Goal: Task Accomplishment & Management: Manage account settings

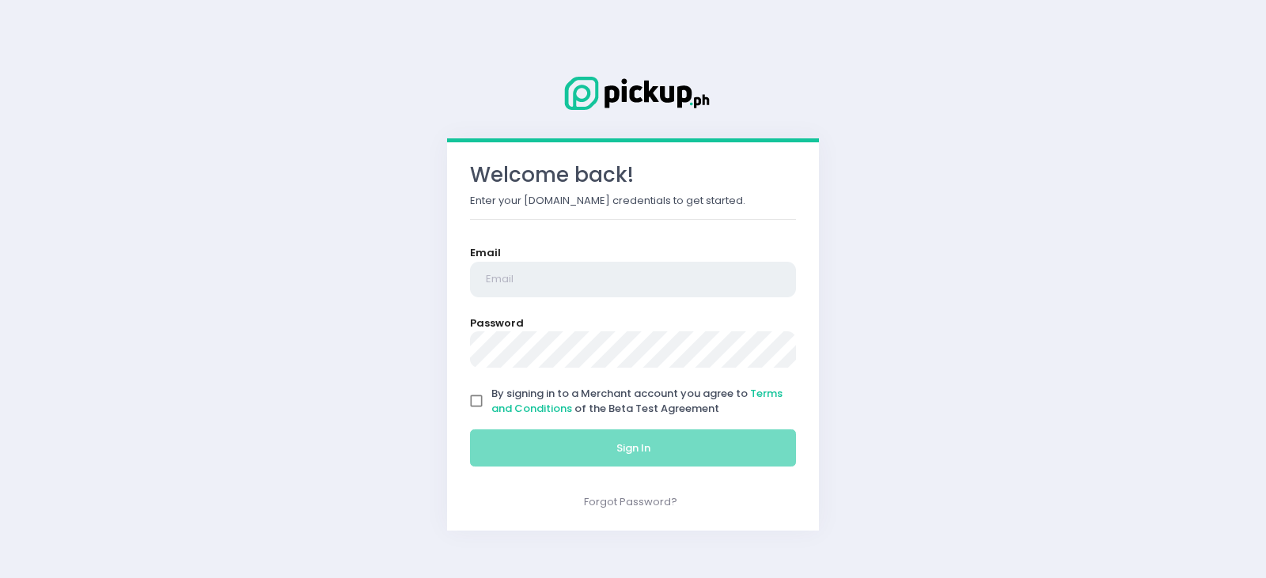
type input "[EMAIL_ADDRESS][DOMAIN_NAME]"
click at [482, 403] on input "By signing in to a Merchant account you agree to Terms and Conditions of the Be…" at bounding box center [476, 401] width 30 height 30
checkbox input "true"
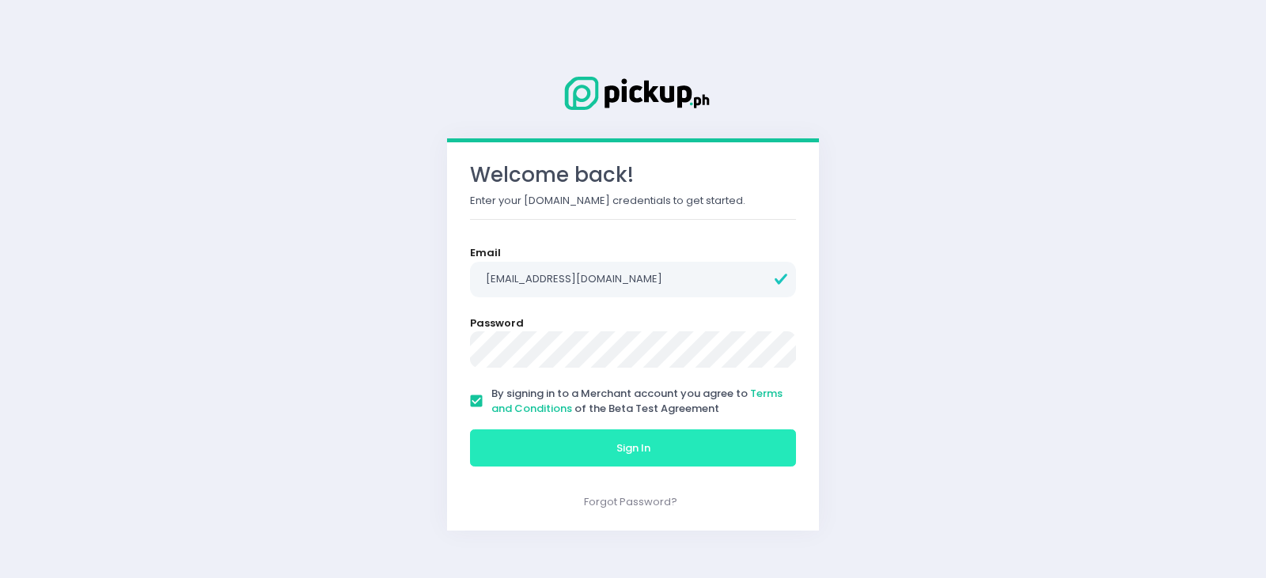
click at [505, 437] on button "Sign In" at bounding box center [633, 449] width 326 height 38
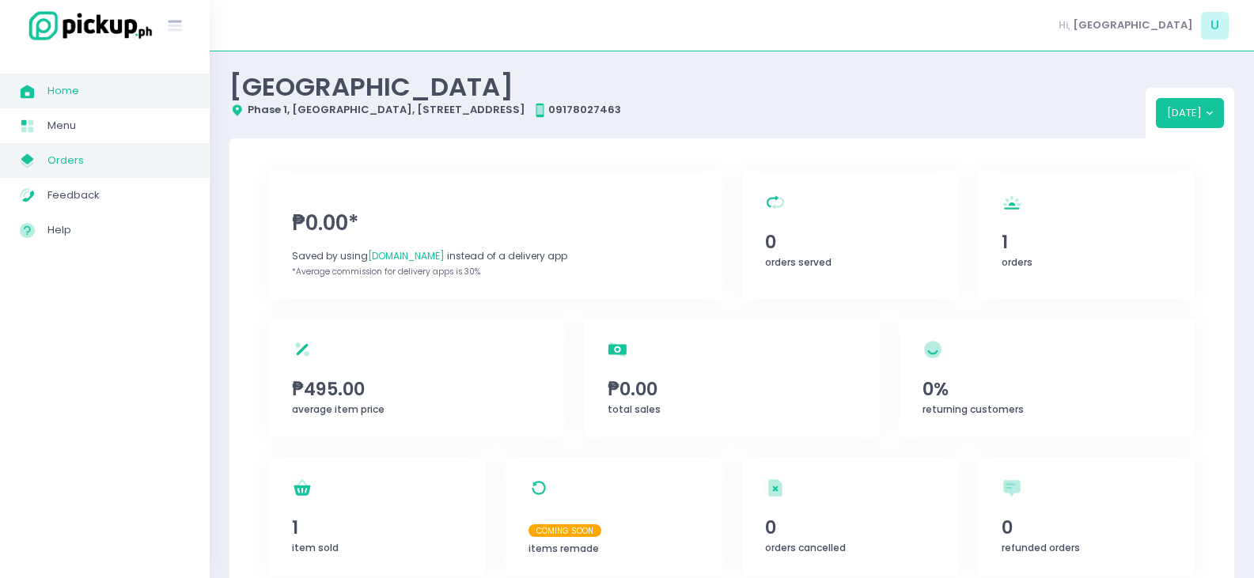
click at [93, 153] on span "Orders" at bounding box center [118, 160] width 142 height 21
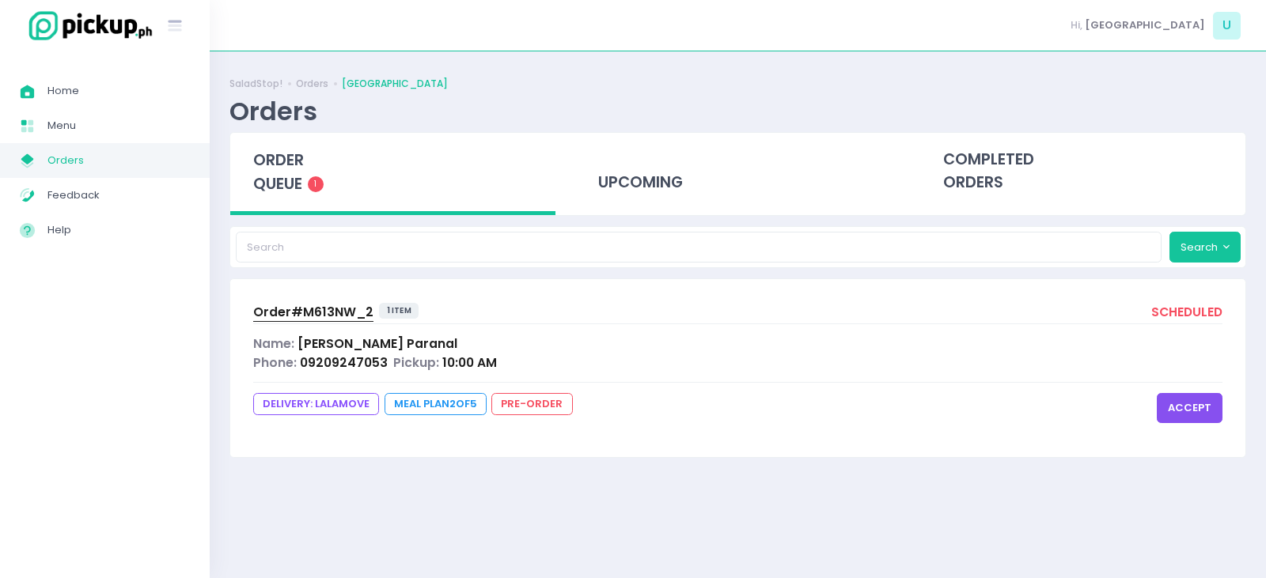
click at [1204, 406] on button "accept" at bounding box center [1189, 408] width 66 height 30
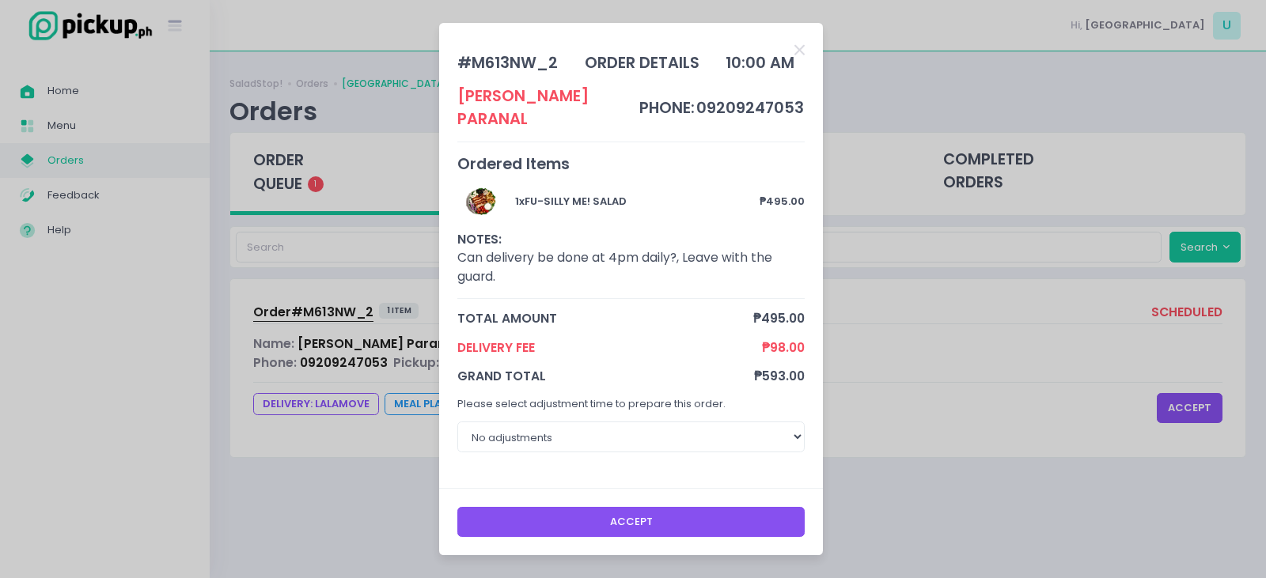
click at [649, 512] on button "Accept" at bounding box center [631, 522] width 348 height 30
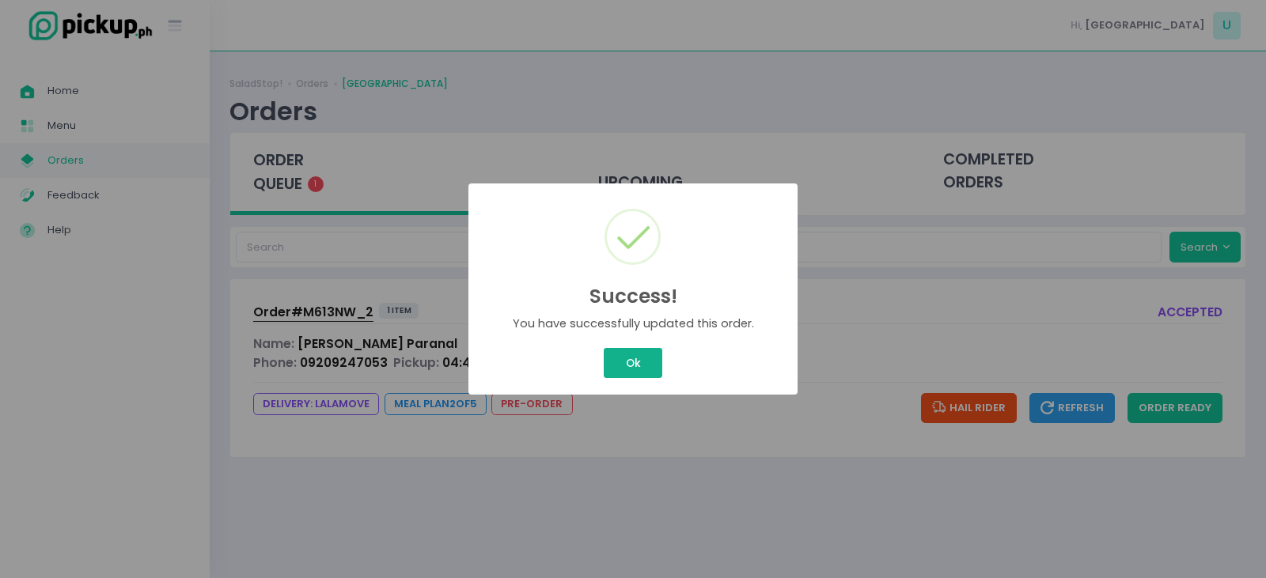
click at [634, 354] on button "Ok" at bounding box center [633, 363] width 59 height 30
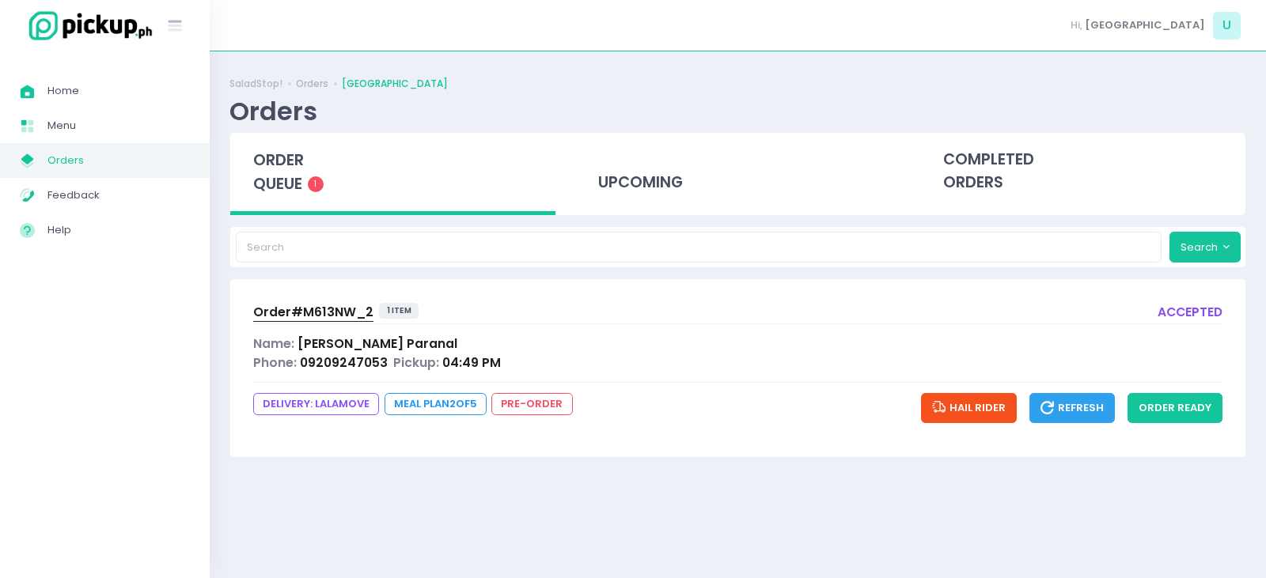
click at [985, 408] on span "Hail Rider" at bounding box center [969, 407] width 74 height 15
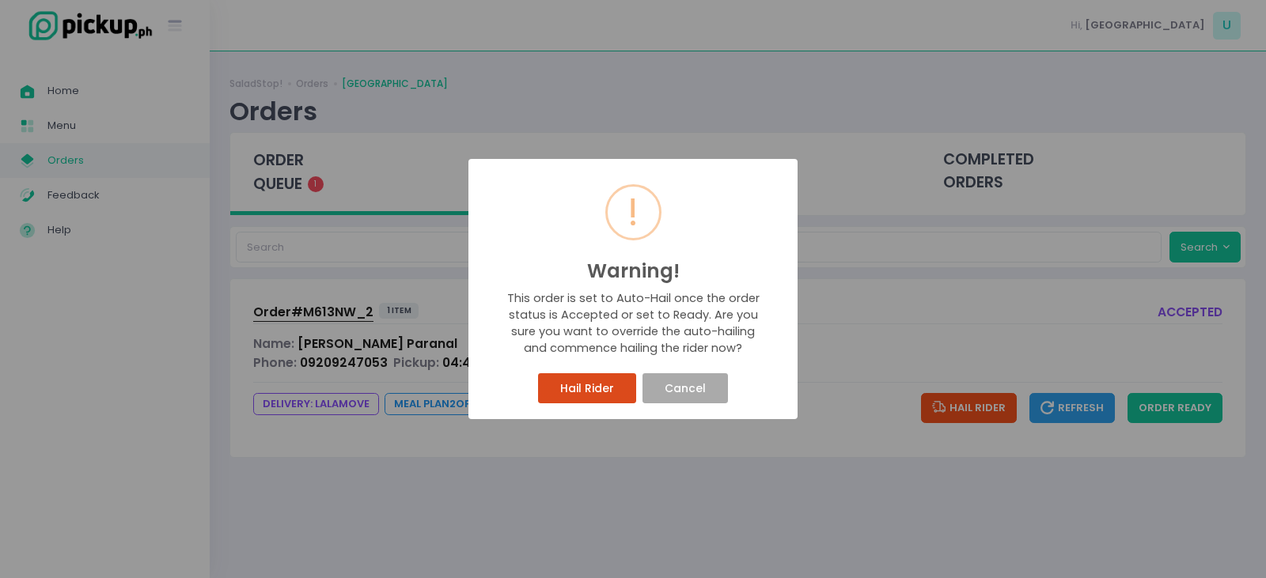
click at [594, 380] on button "Hail Rider" at bounding box center [586, 388] width 97 height 30
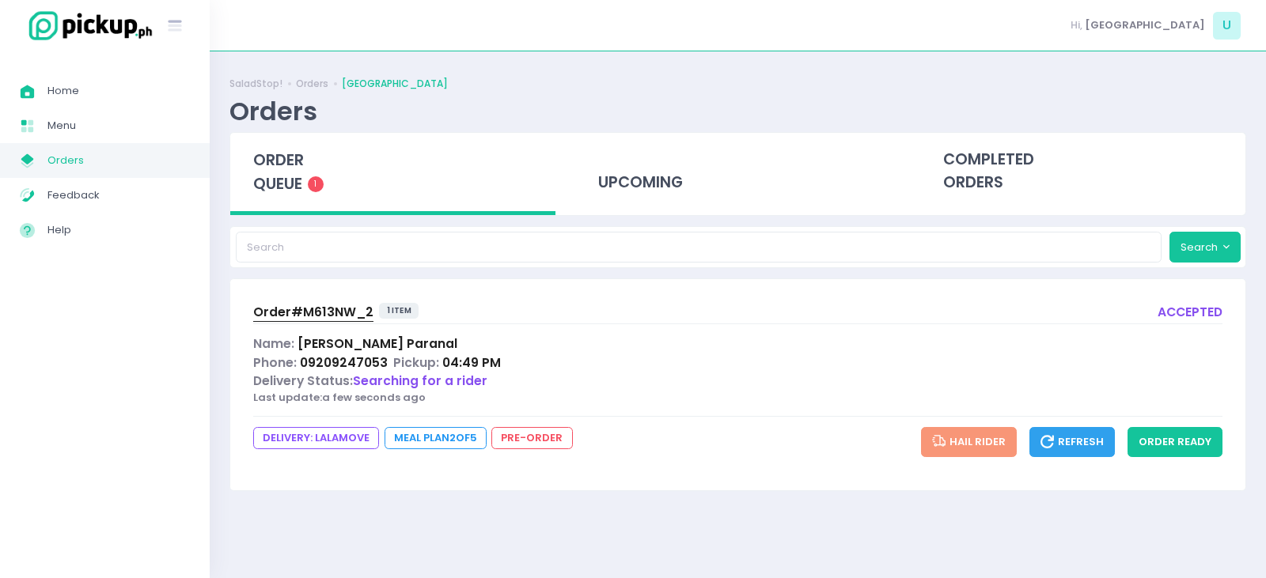
click at [1066, 441] on span "Refresh" at bounding box center [1071, 441] width 63 height 15
click at [1100, 446] on span "Refresh" at bounding box center [1071, 441] width 63 height 15
click at [311, 322] on div "Order# M613NW_2" at bounding box center [313, 312] width 120 height 19
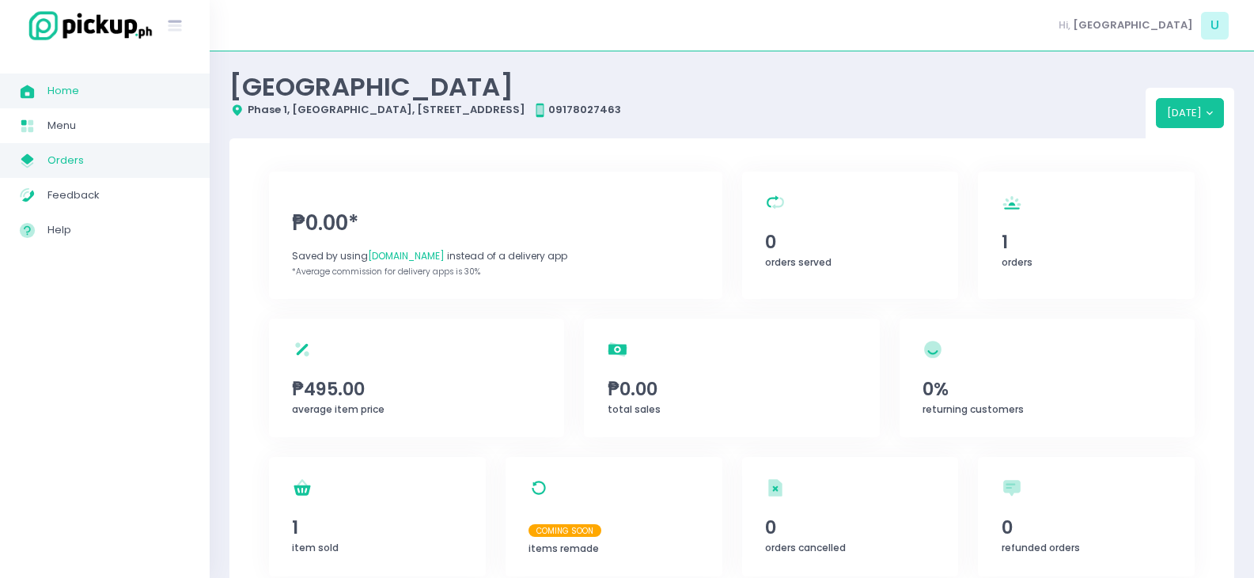
click at [89, 149] on link "My Store Created with Sketch. Orders" at bounding box center [105, 160] width 210 height 35
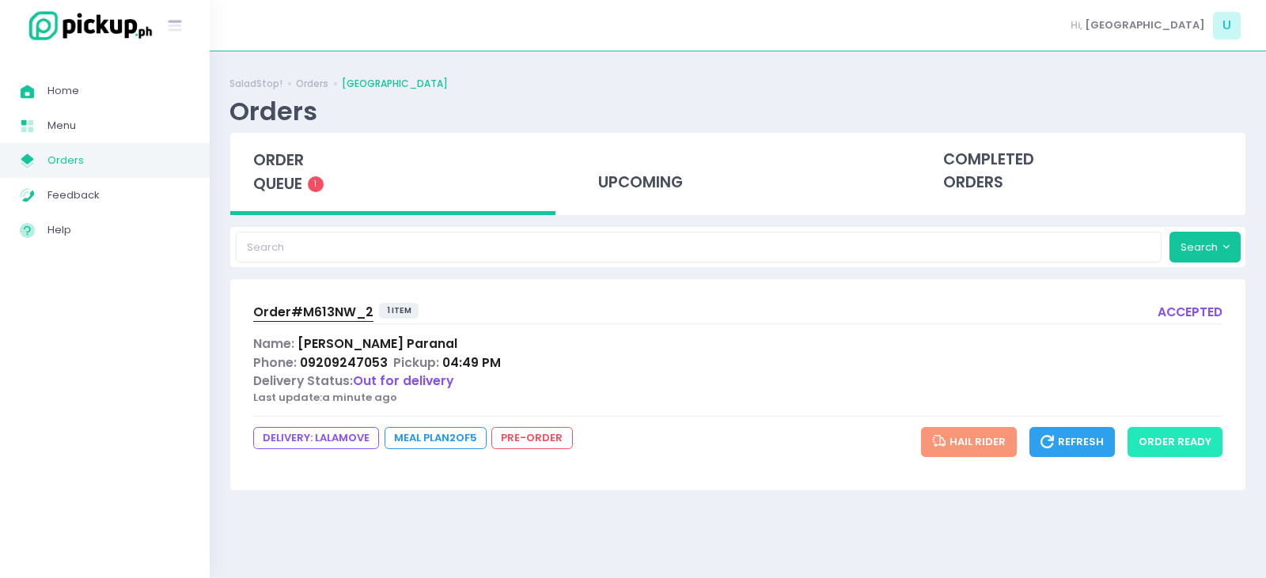
click at [1192, 439] on button "order ready" at bounding box center [1174, 442] width 95 height 30
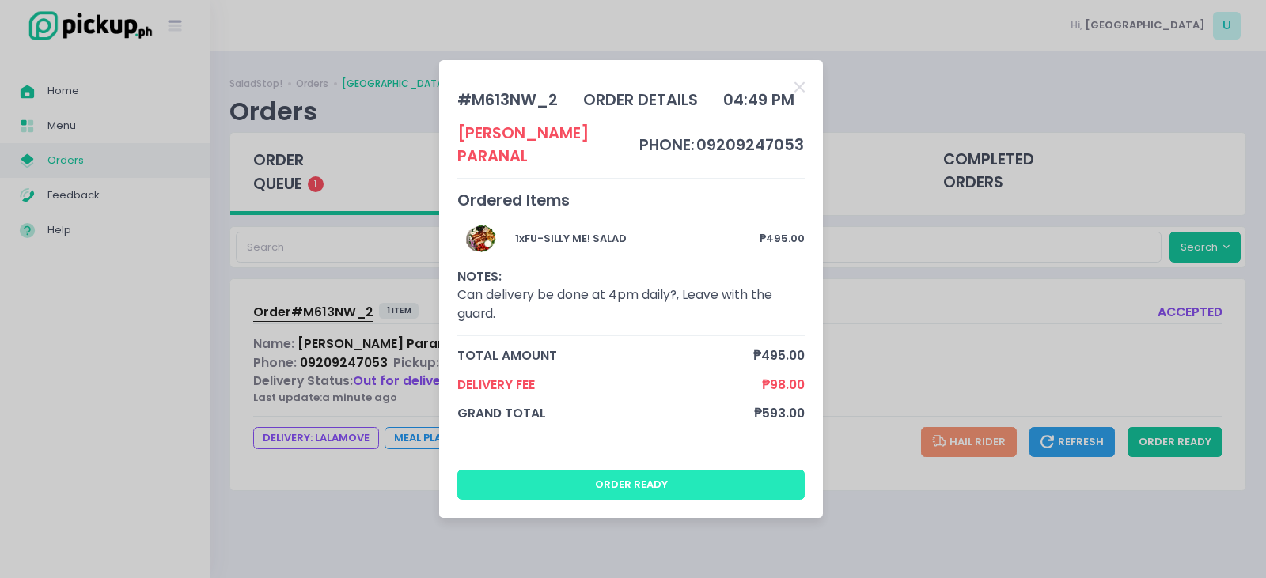
click at [684, 470] on button "order ready" at bounding box center [631, 485] width 348 height 30
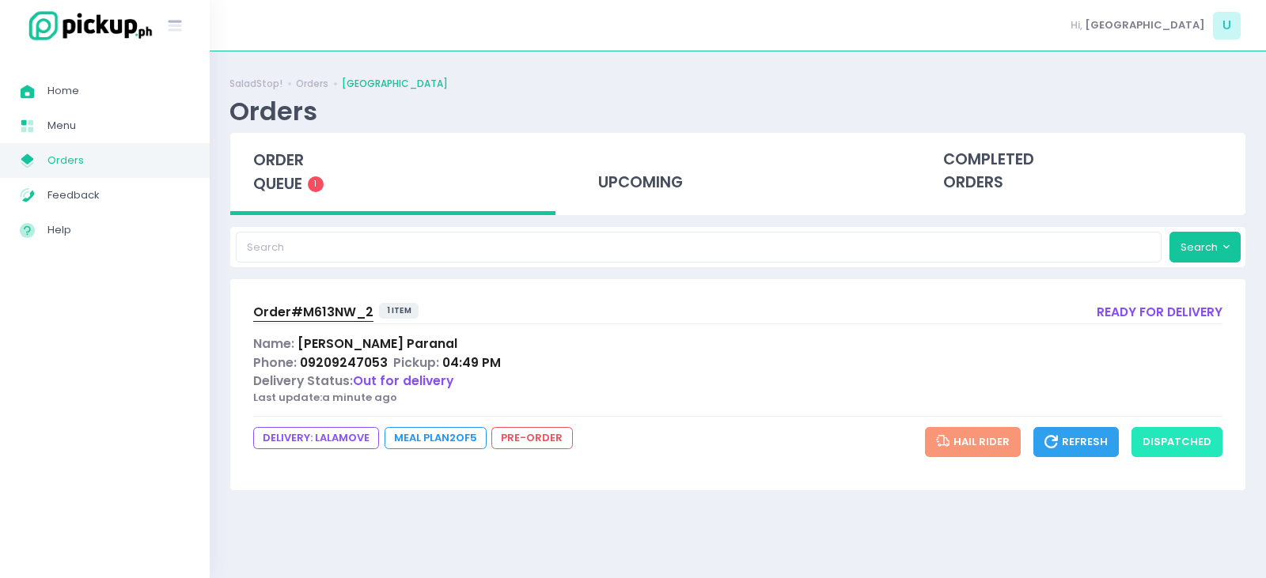
click at [1179, 437] on button "dispatched" at bounding box center [1176, 442] width 91 height 30
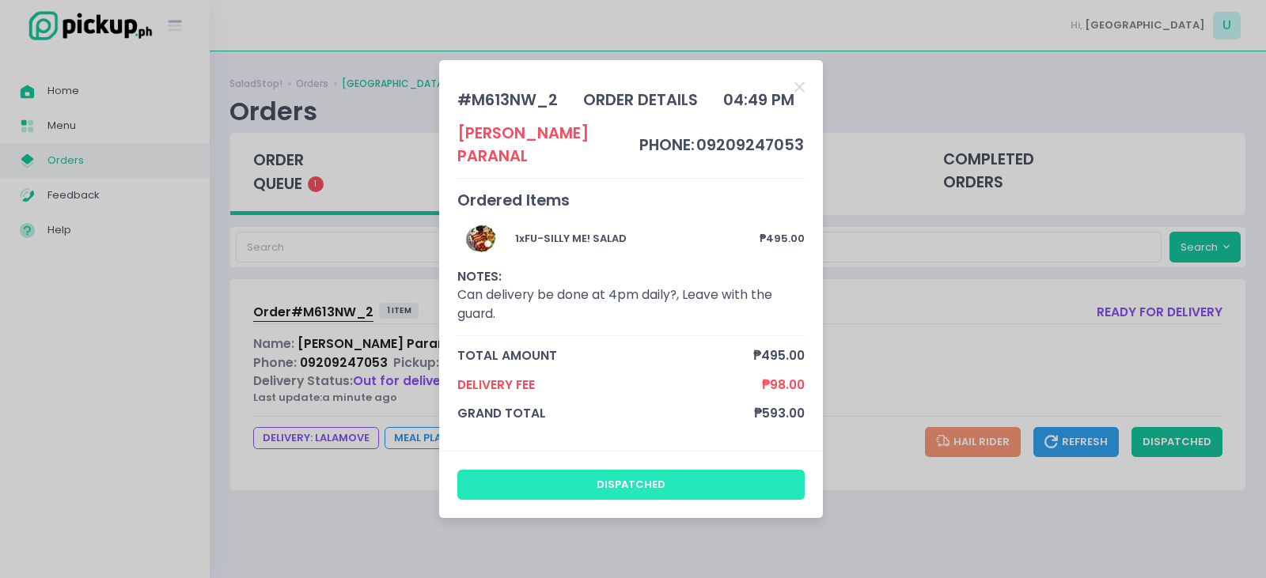
click at [630, 475] on button "dispatched" at bounding box center [631, 485] width 348 height 30
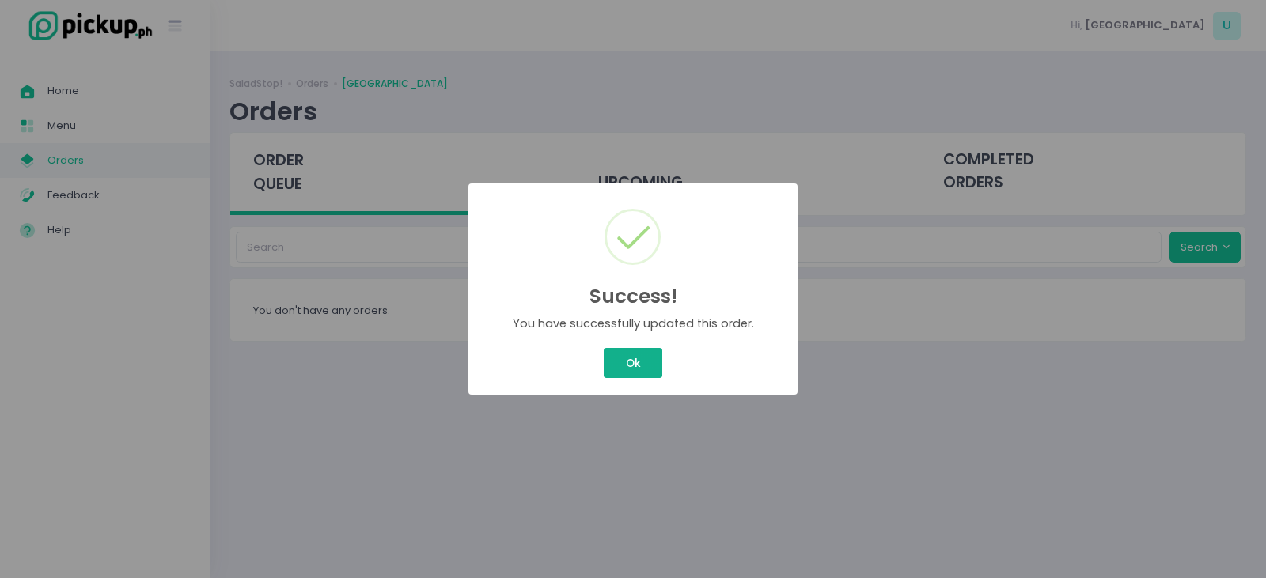
click at [637, 367] on button "Ok" at bounding box center [633, 363] width 59 height 30
